Goal: Task Accomplishment & Management: Use online tool/utility

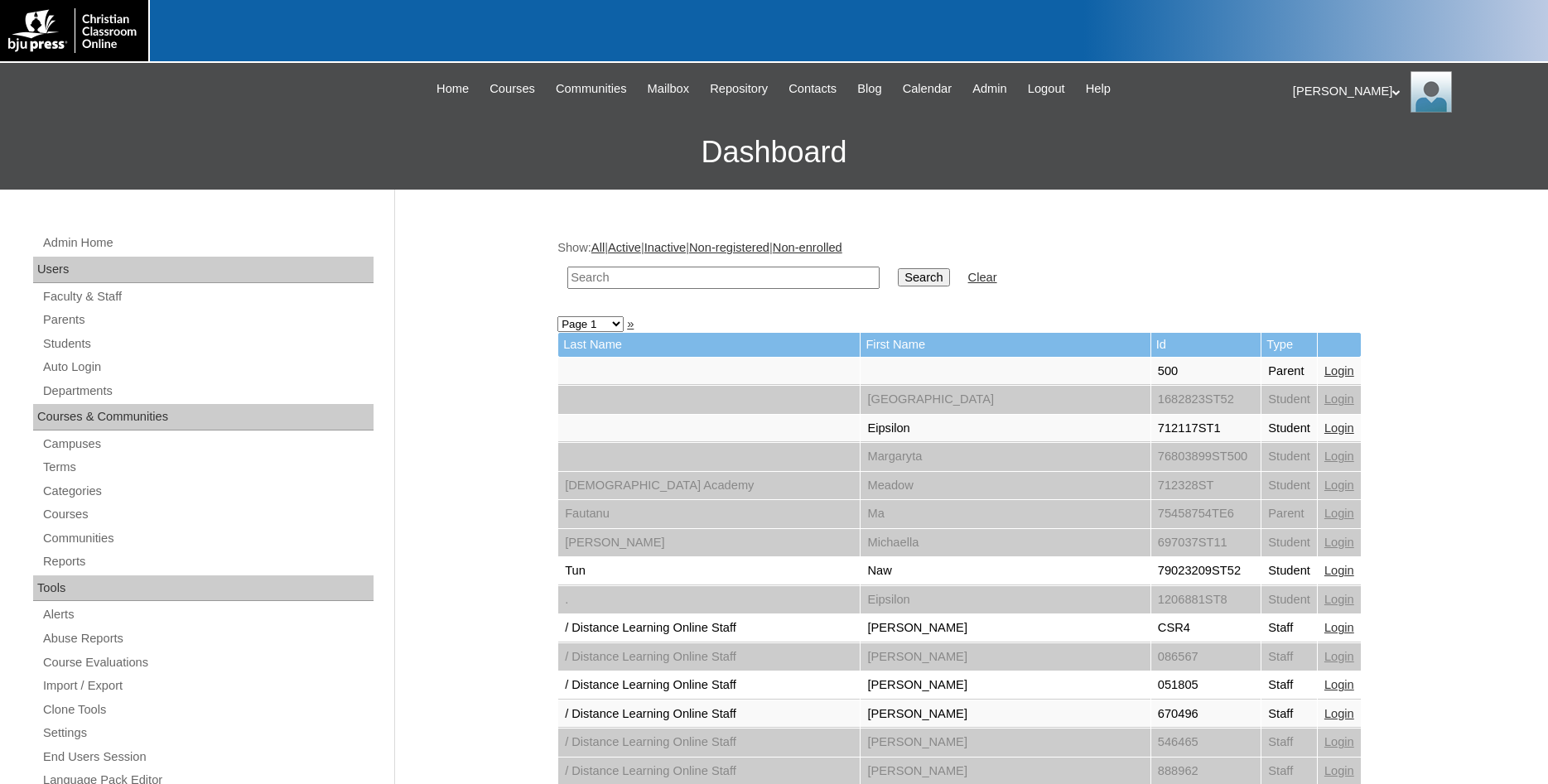
click at [707, 282] on input "text" at bounding box center [723, 278] width 312 height 22
type input "[PERSON_NAME]"
click at [898, 268] on input "Search" at bounding box center [924, 277] width 51 height 18
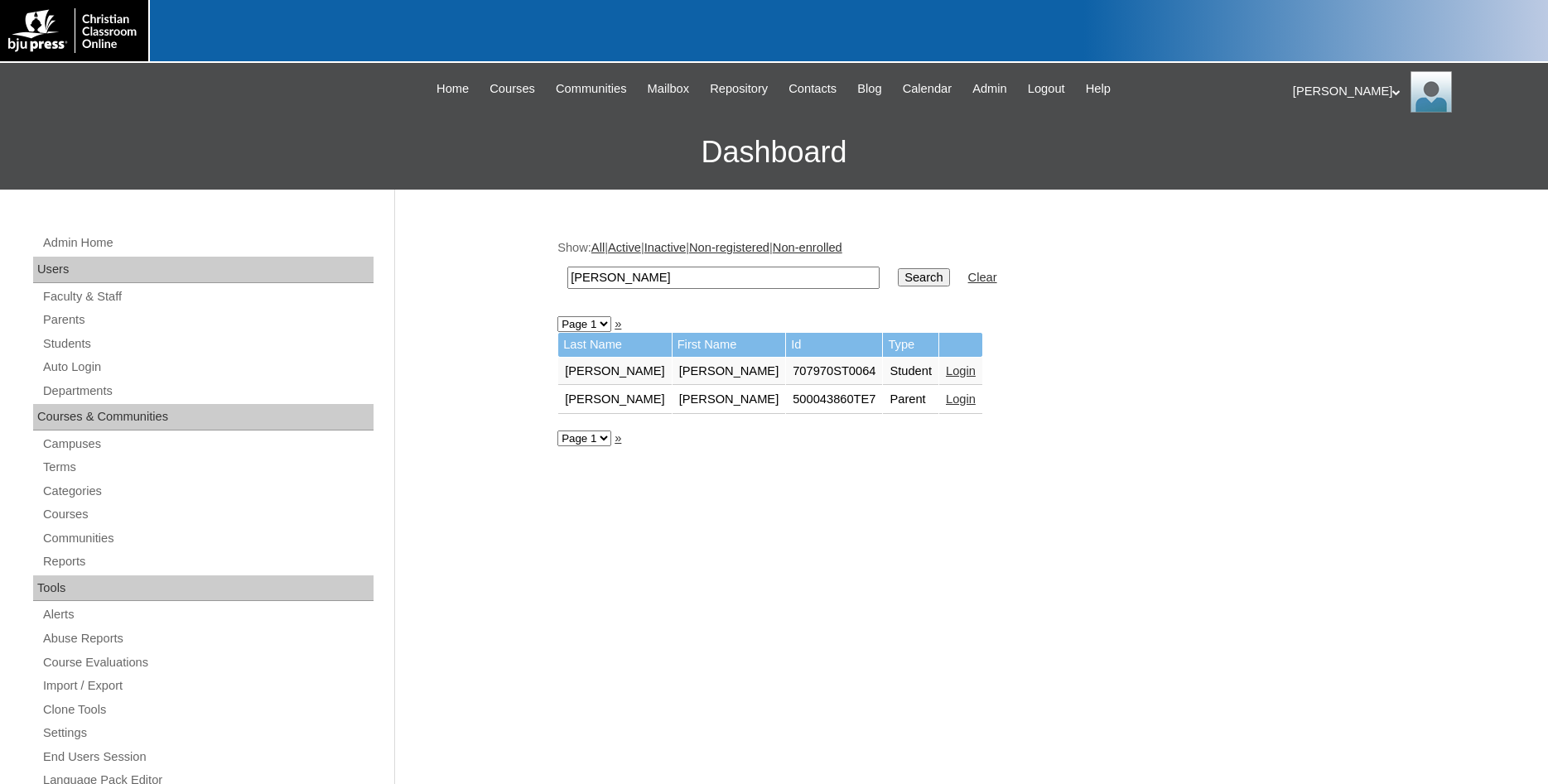
click at [946, 403] on link "Login" at bounding box center [960, 399] width 30 height 14
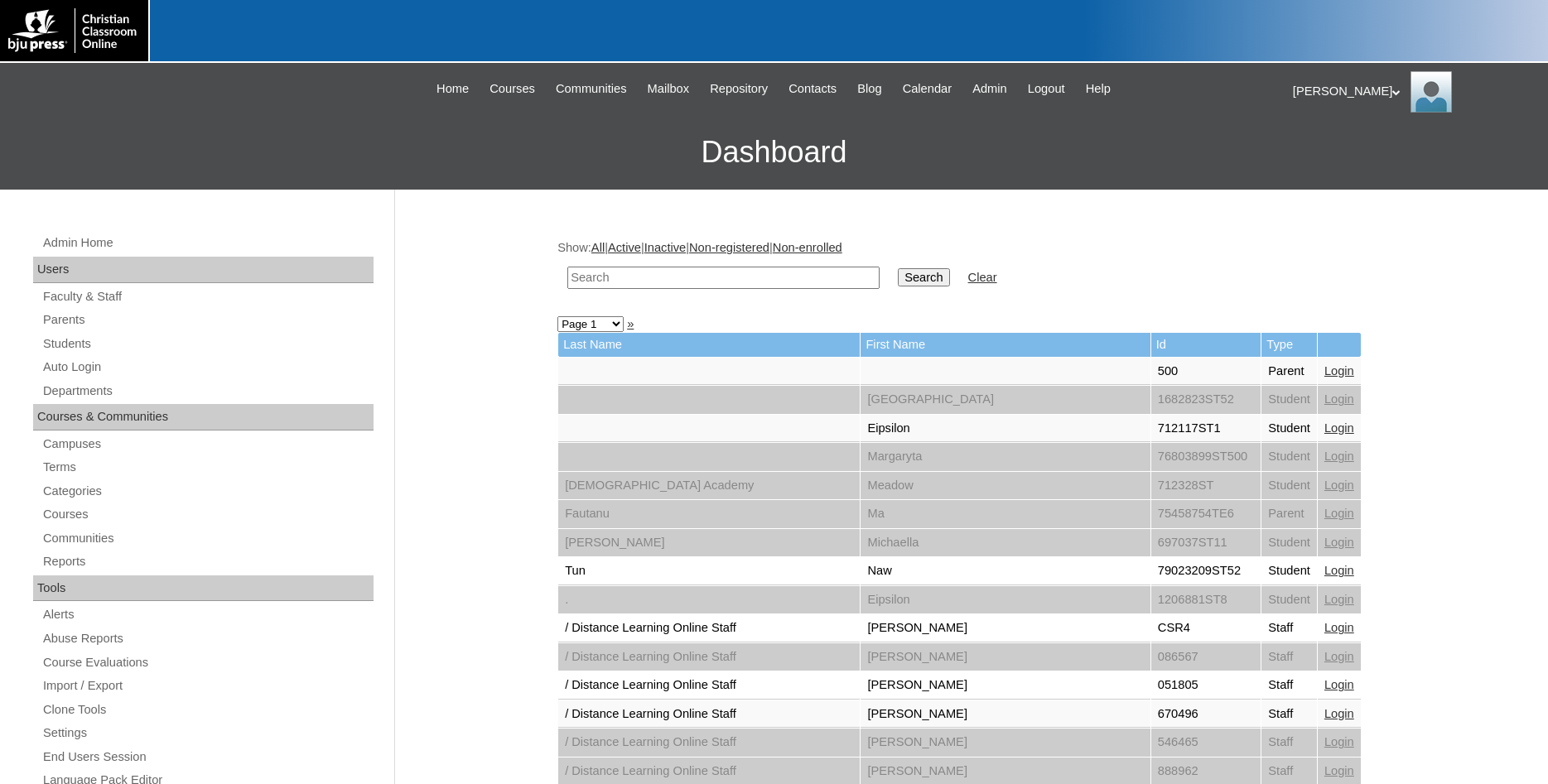
click at [795, 277] on input "text" at bounding box center [723, 278] width 312 height 22
type input "[PERSON_NAME]"
click at [898, 268] on input "Search" at bounding box center [924, 277] width 51 height 18
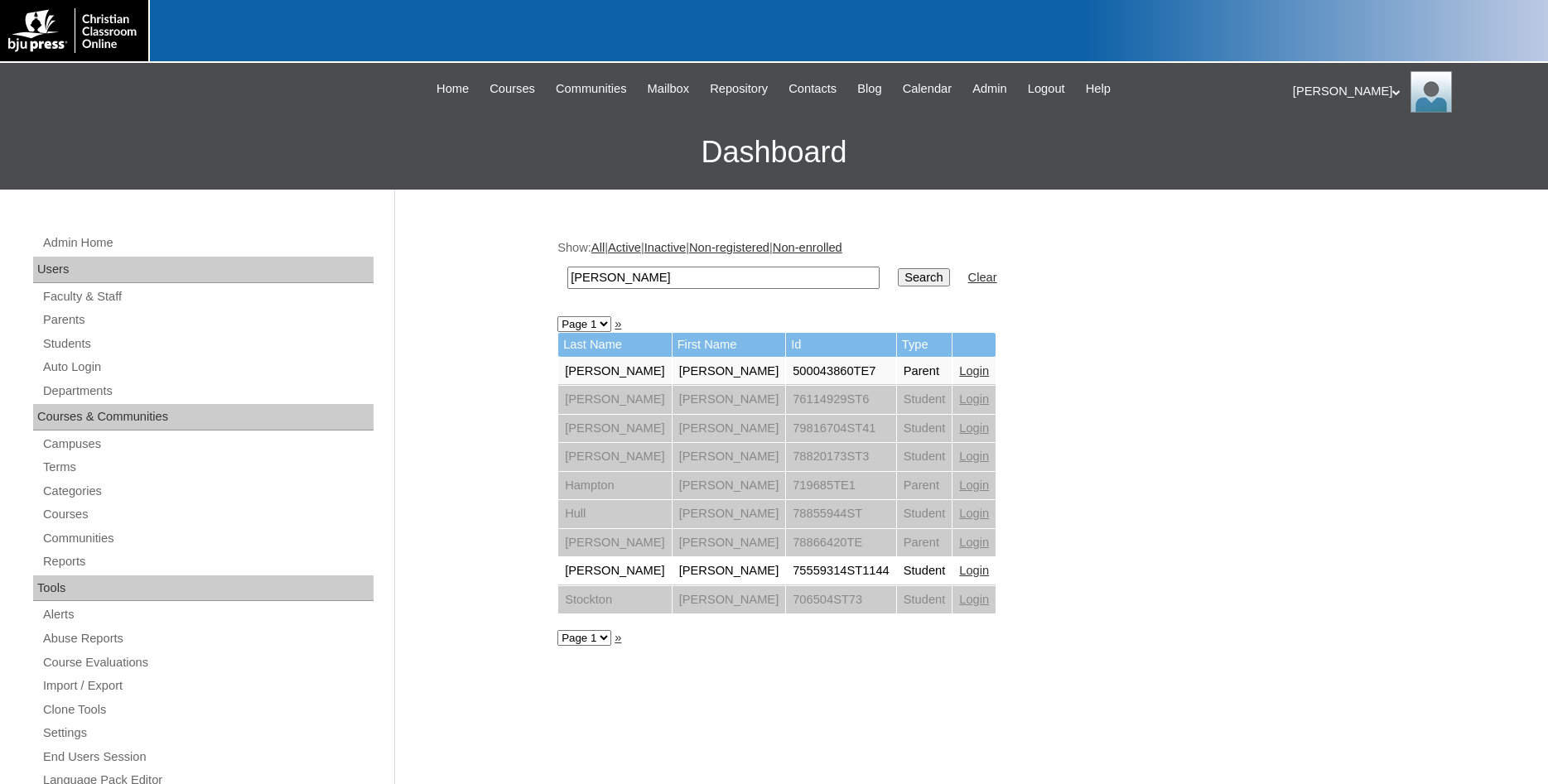
click at [959, 372] on link "Login" at bounding box center [974, 372] width 30 height 14
